Goal: Information Seeking & Learning: Learn about a topic

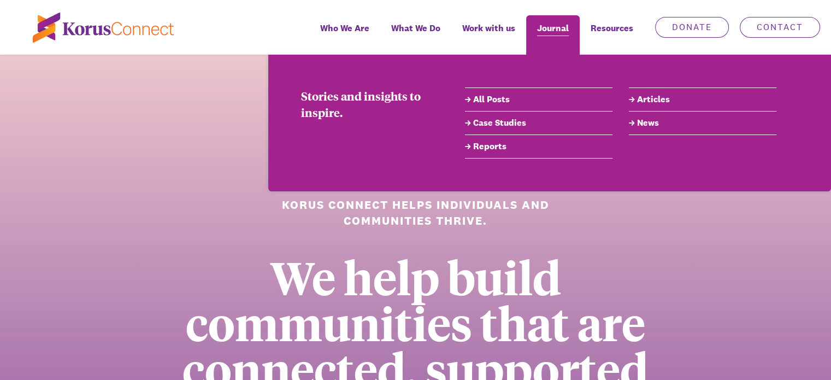
click at [550, 32] on span "Journal" at bounding box center [553, 28] width 32 height 16
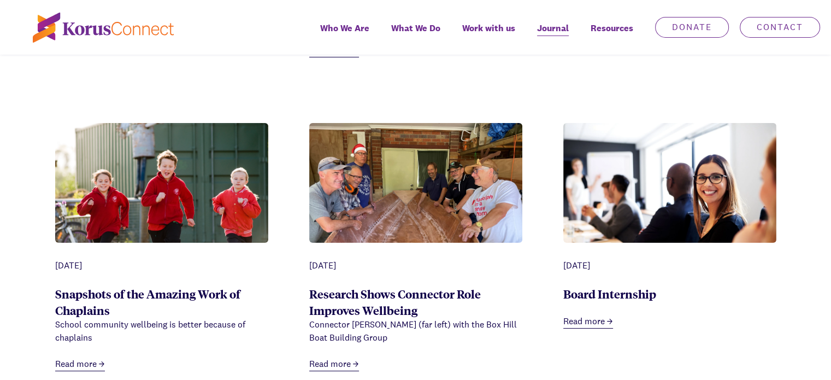
scroll to position [3770, 0]
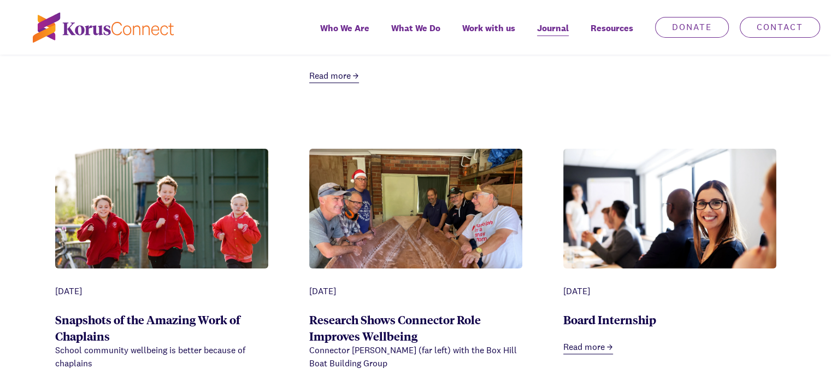
click at [207, 164] on img at bounding box center [161, 220] width 213 height 142
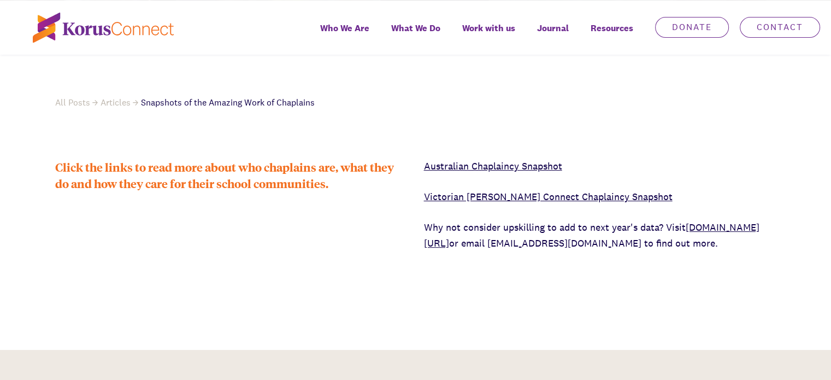
scroll to position [546, 0]
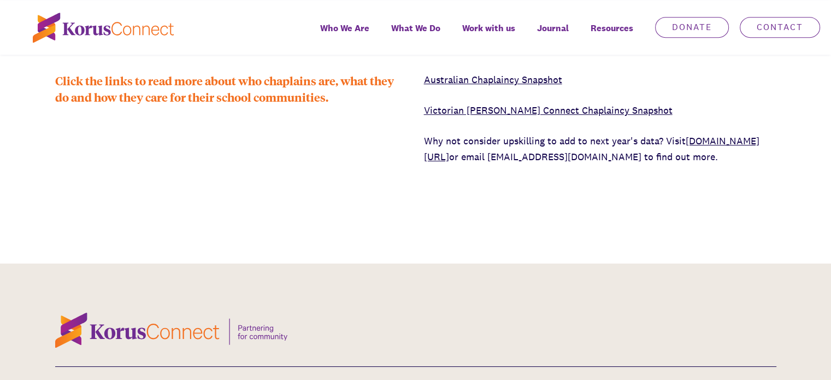
click at [483, 111] on link "Victorian Korus Connect Chaplaincy Snapshot" at bounding box center [548, 110] width 249 height 13
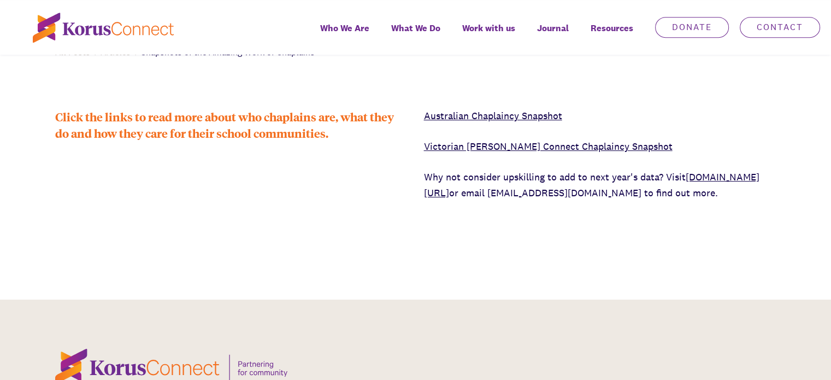
scroll to position [492, 0]
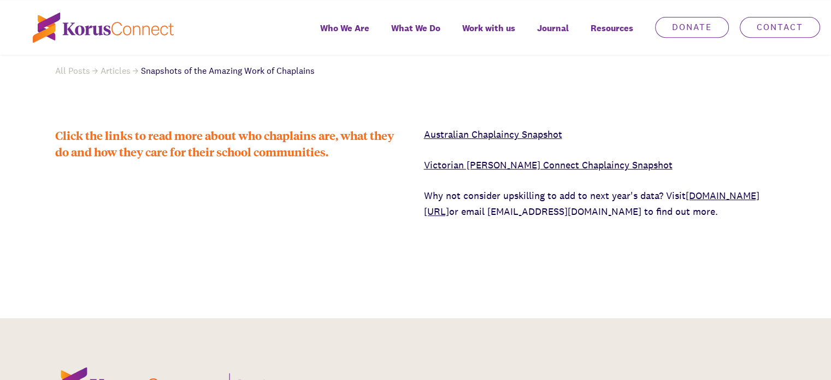
click at [476, 138] on link "Australian Chaplaincy Snapshot" at bounding box center [493, 134] width 138 height 13
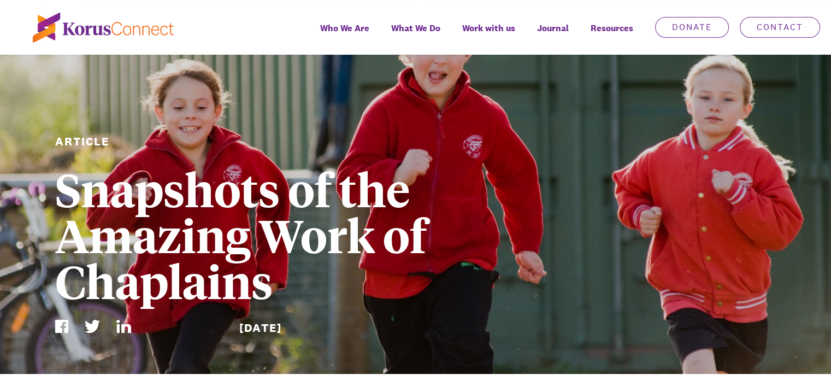
scroll to position [55, 0]
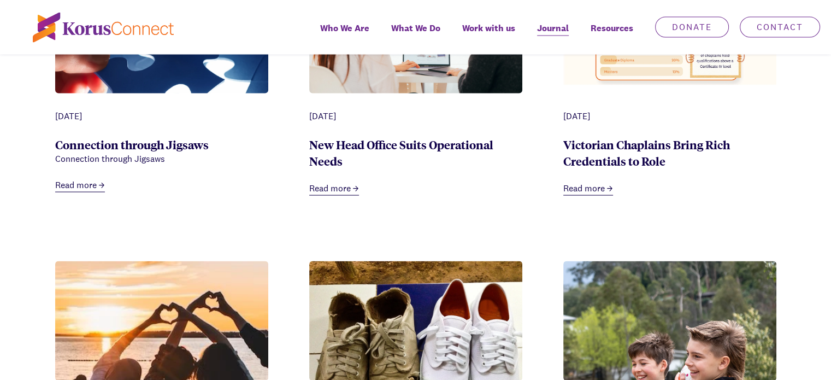
scroll to position [2076, 0]
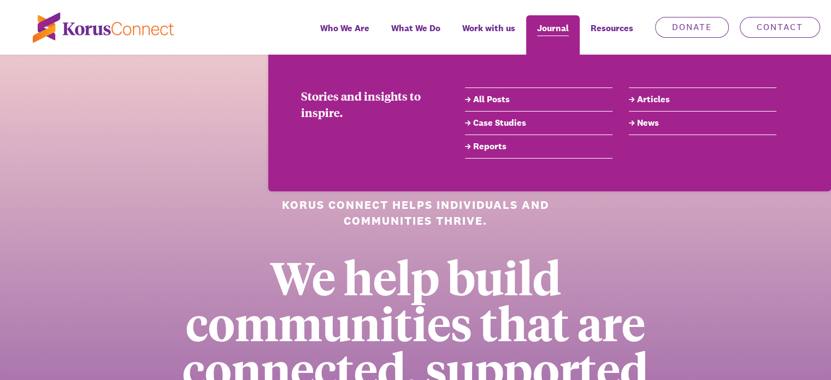
click at [560, 32] on span "Journal" at bounding box center [553, 28] width 32 height 16
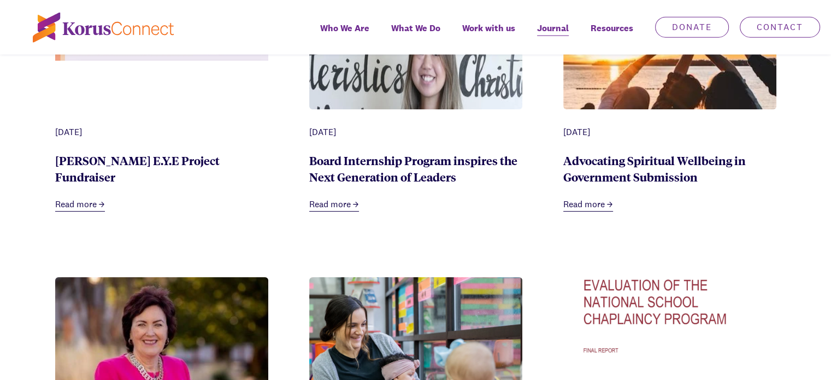
scroll to position [2568, 0]
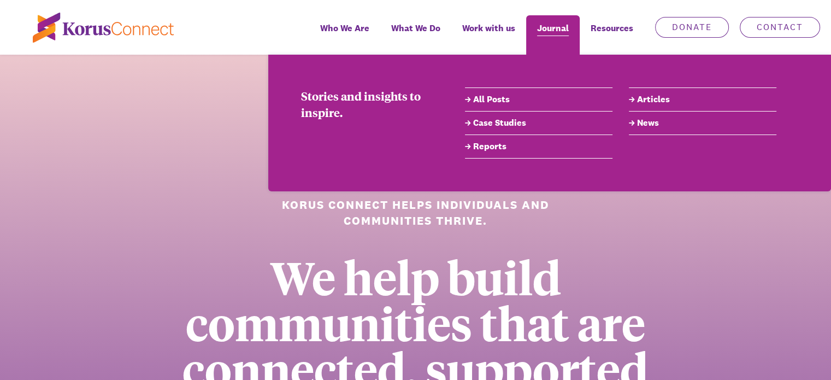
click at [562, 32] on span "Journal" at bounding box center [553, 28] width 32 height 16
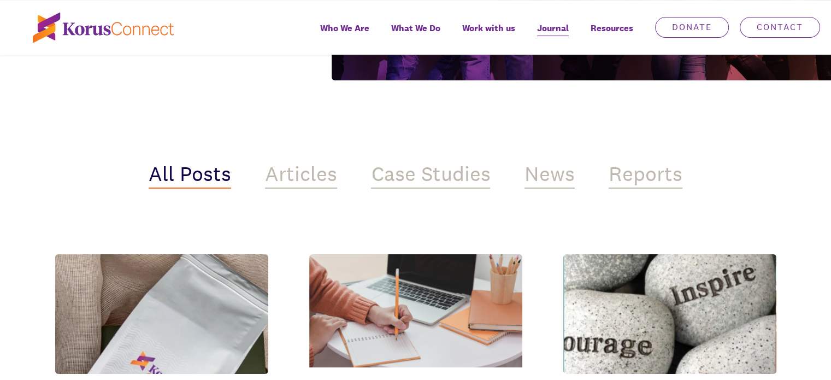
scroll to position [437, 0]
